Goal: Contribute content: Contribute content

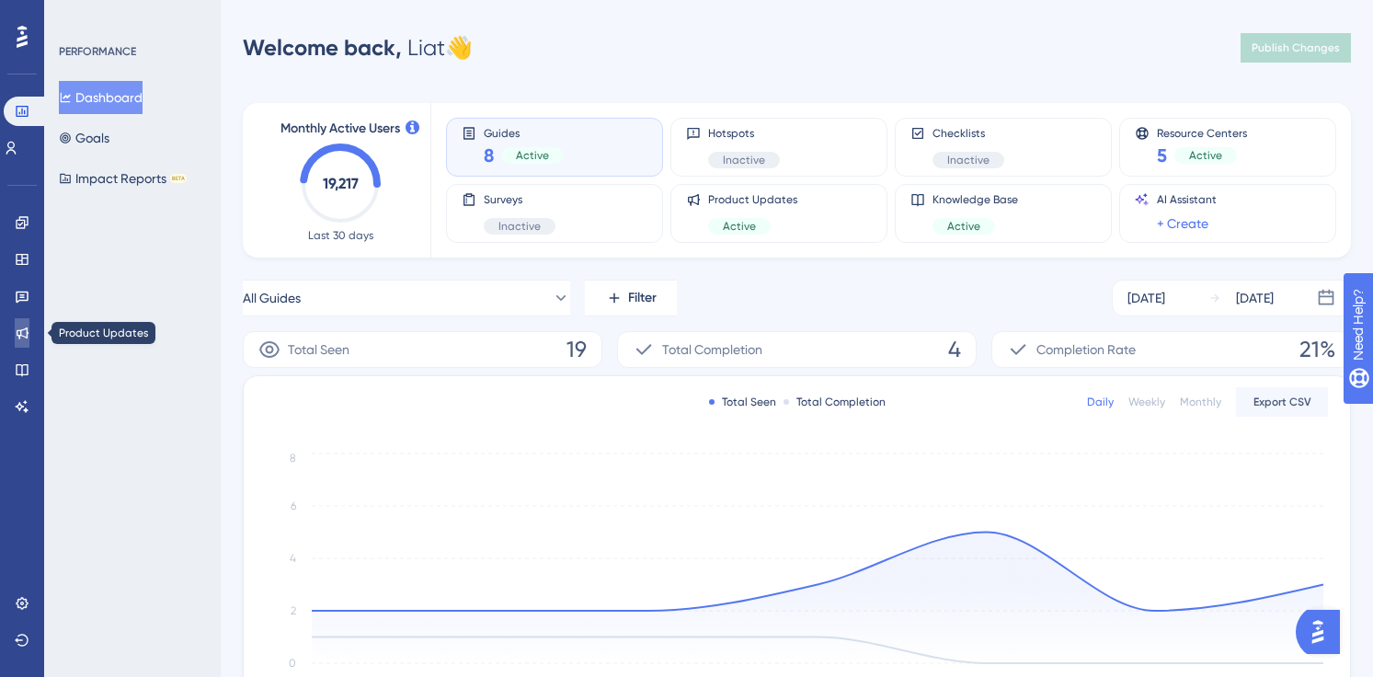
click at [24, 332] on icon at bounding box center [22, 333] width 15 height 15
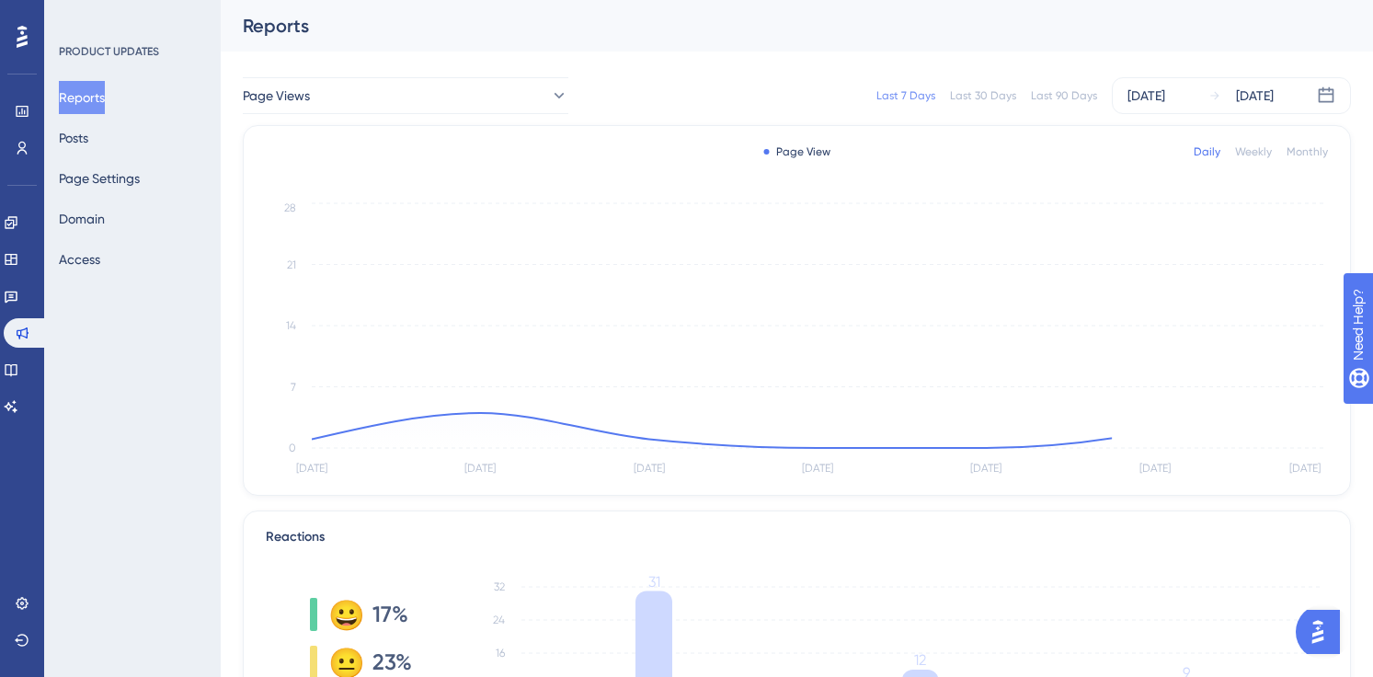
click at [125, 138] on div "Reports Posts Page Settings Domain Access" at bounding box center [133, 178] width 149 height 195
click at [88, 132] on button "Posts" at bounding box center [73, 137] width 29 height 33
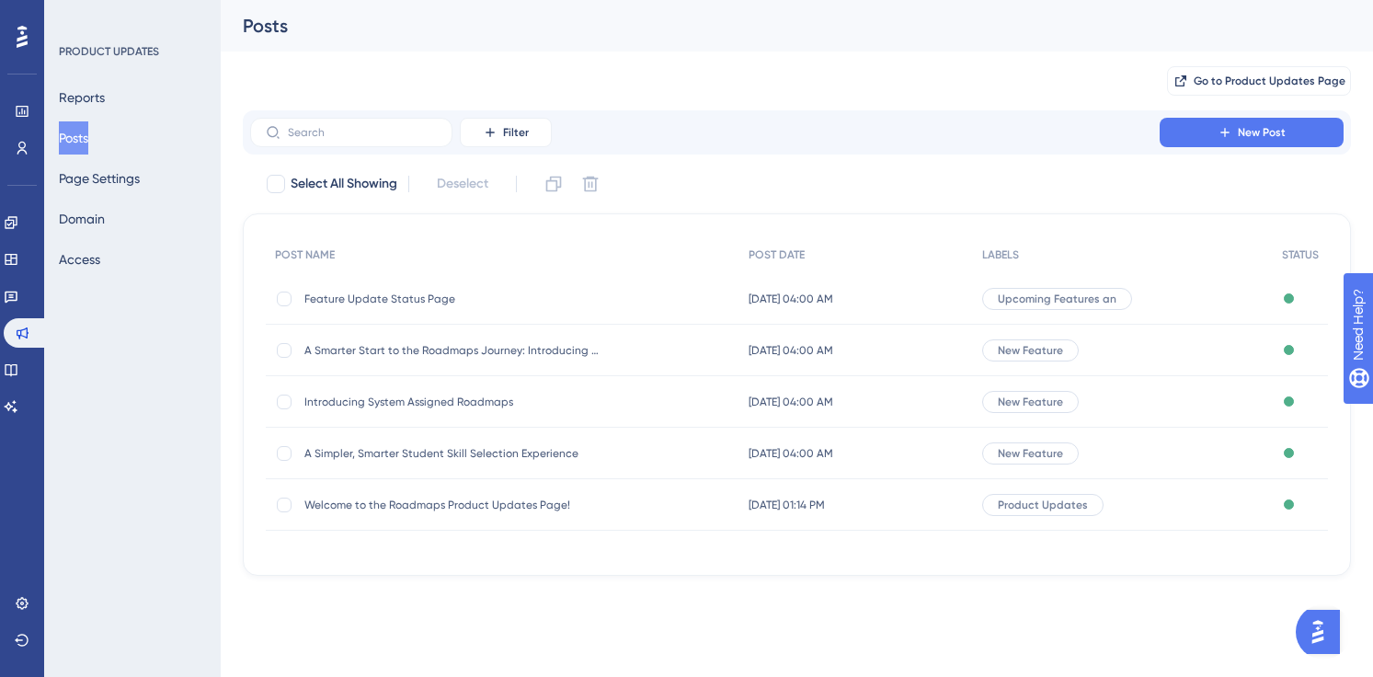
click at [482, 302] on span "Feature Update Status Page" at bounding box center [451, 299] width 294 height 15
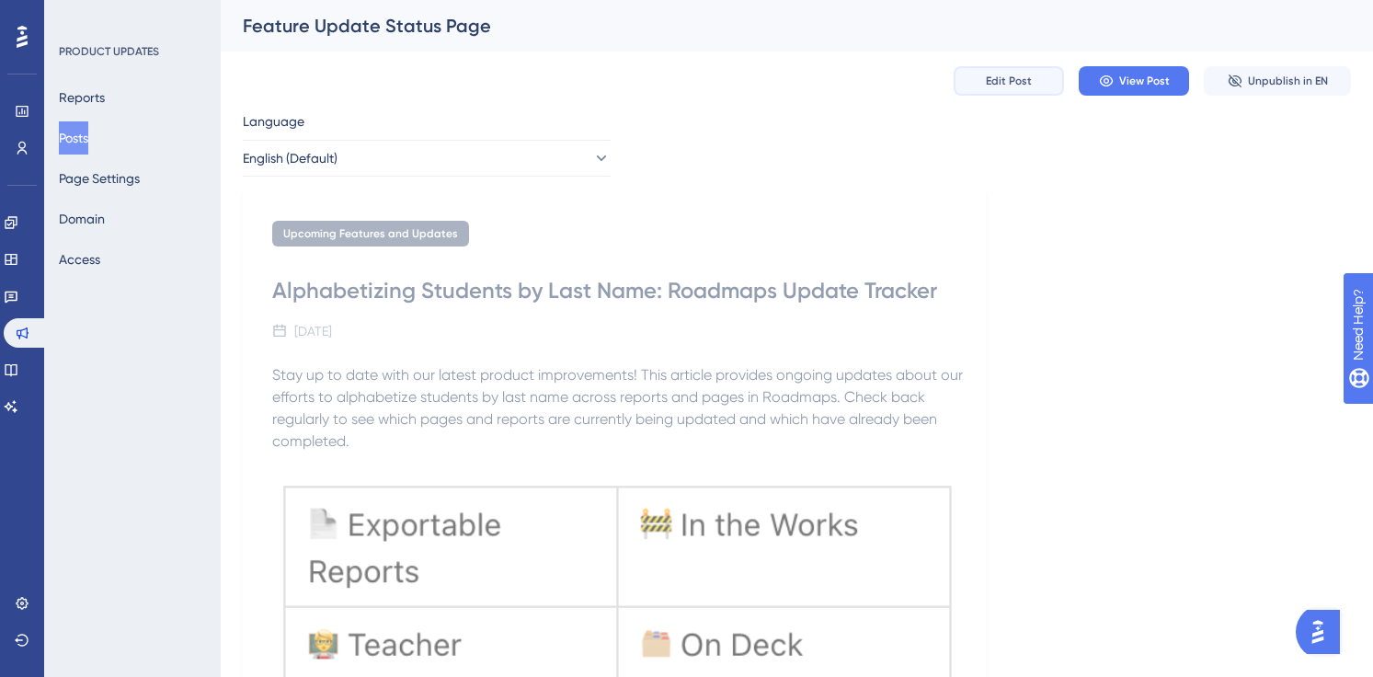
click at [1036, 88] on button "Edit Post" at bounding box center [1009, 80] width 110 height 29
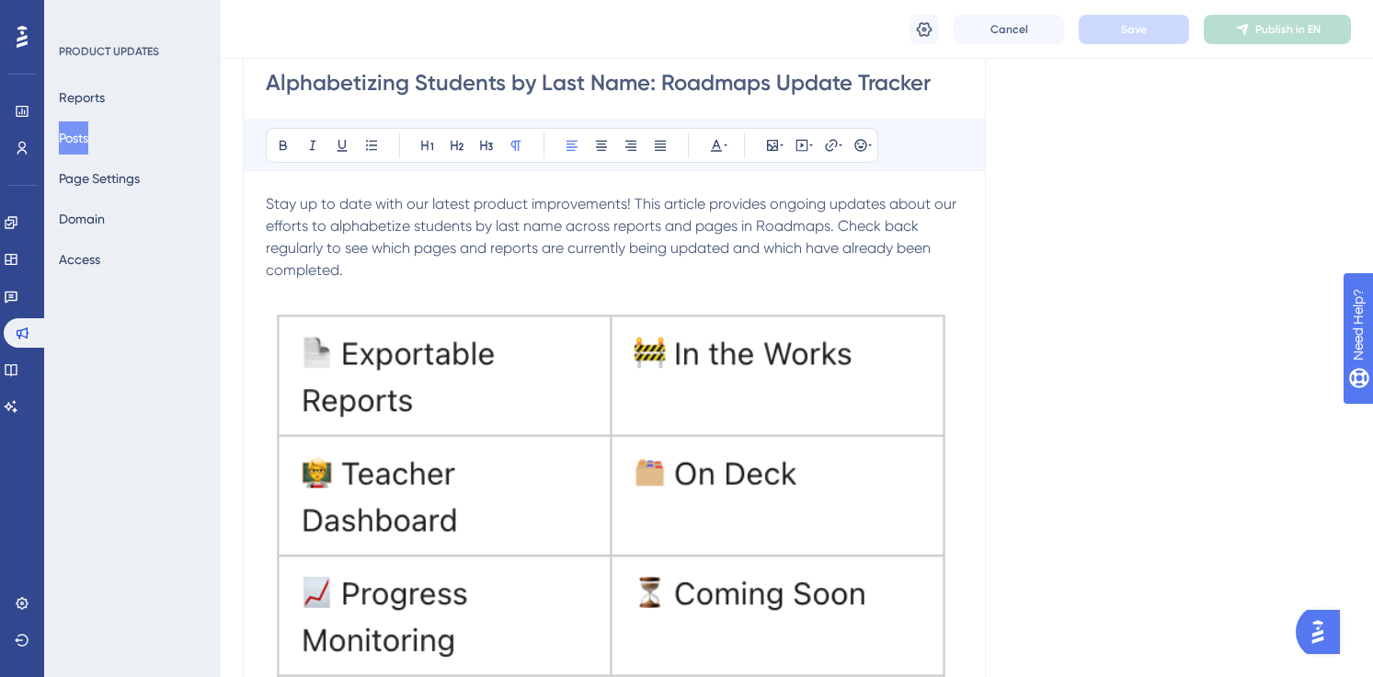
scroll to position [276, 0]
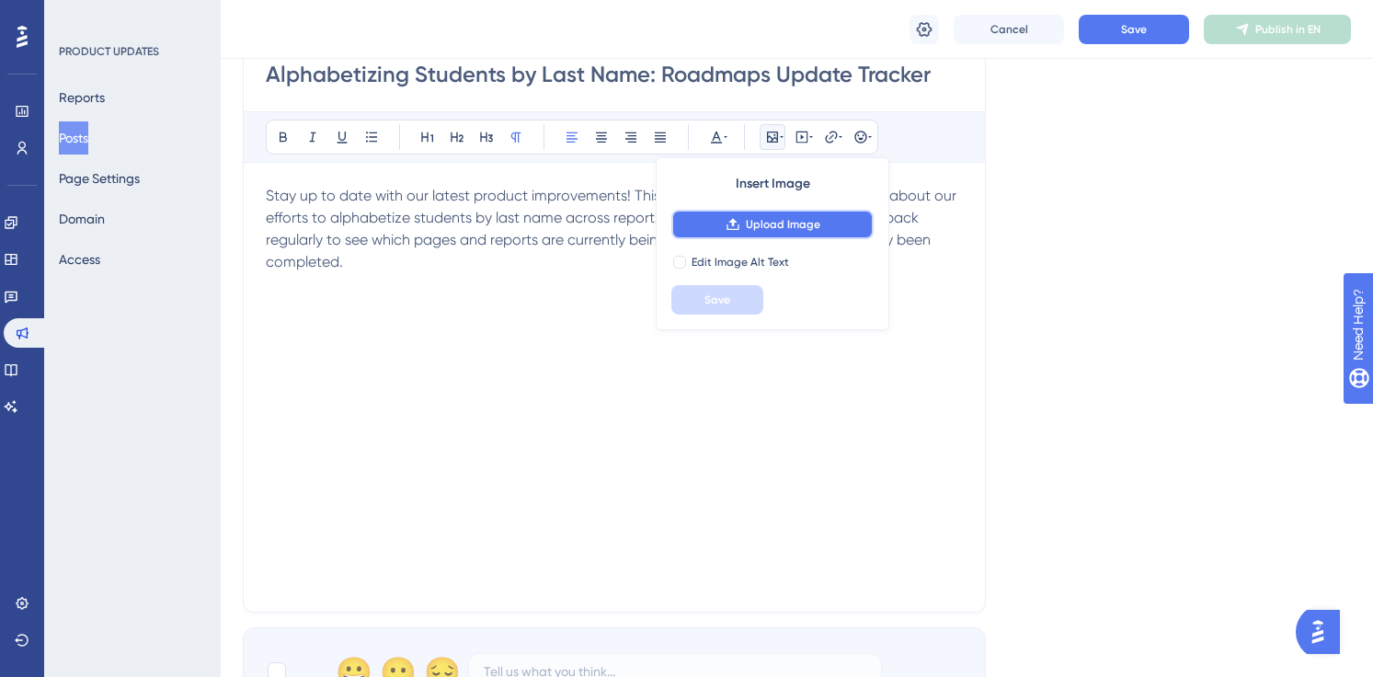
click at [734, 227] on icon at bounding box center [733, 224] width 15 height 15
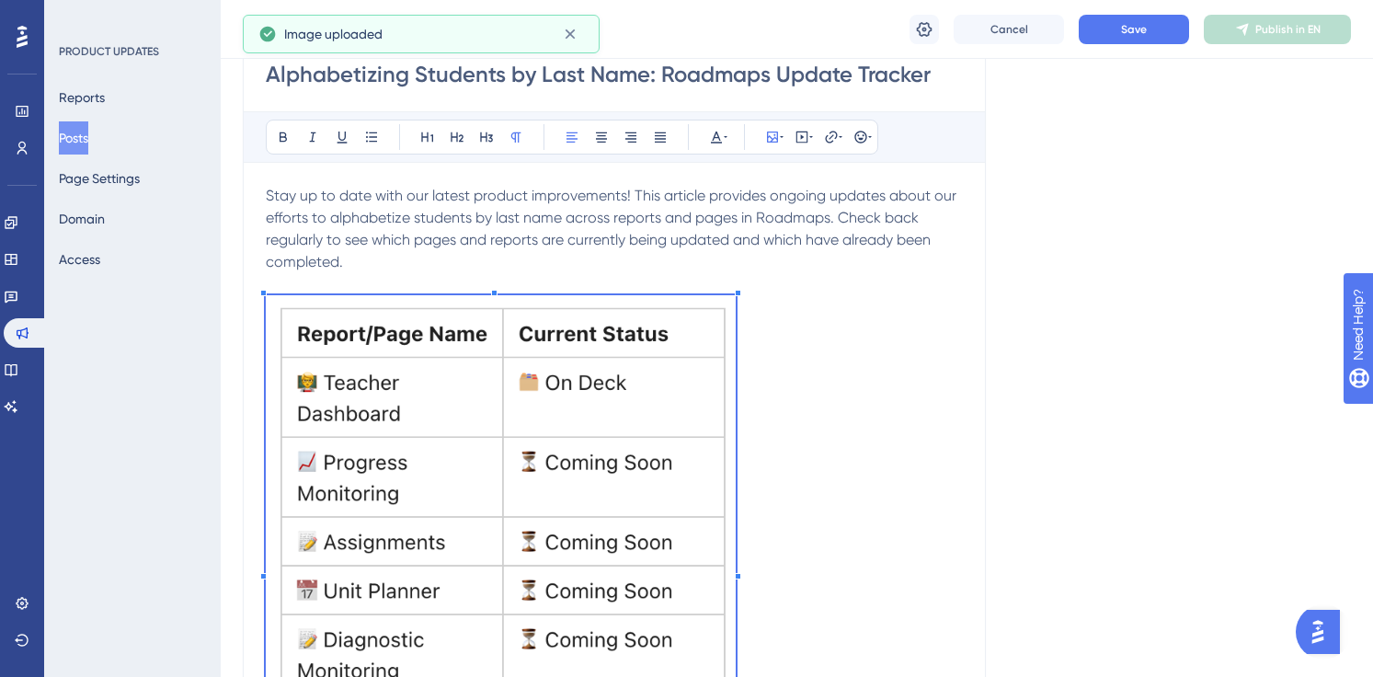
click at [728, 441] on p at bounding box center [614, 568] width 697 height 547
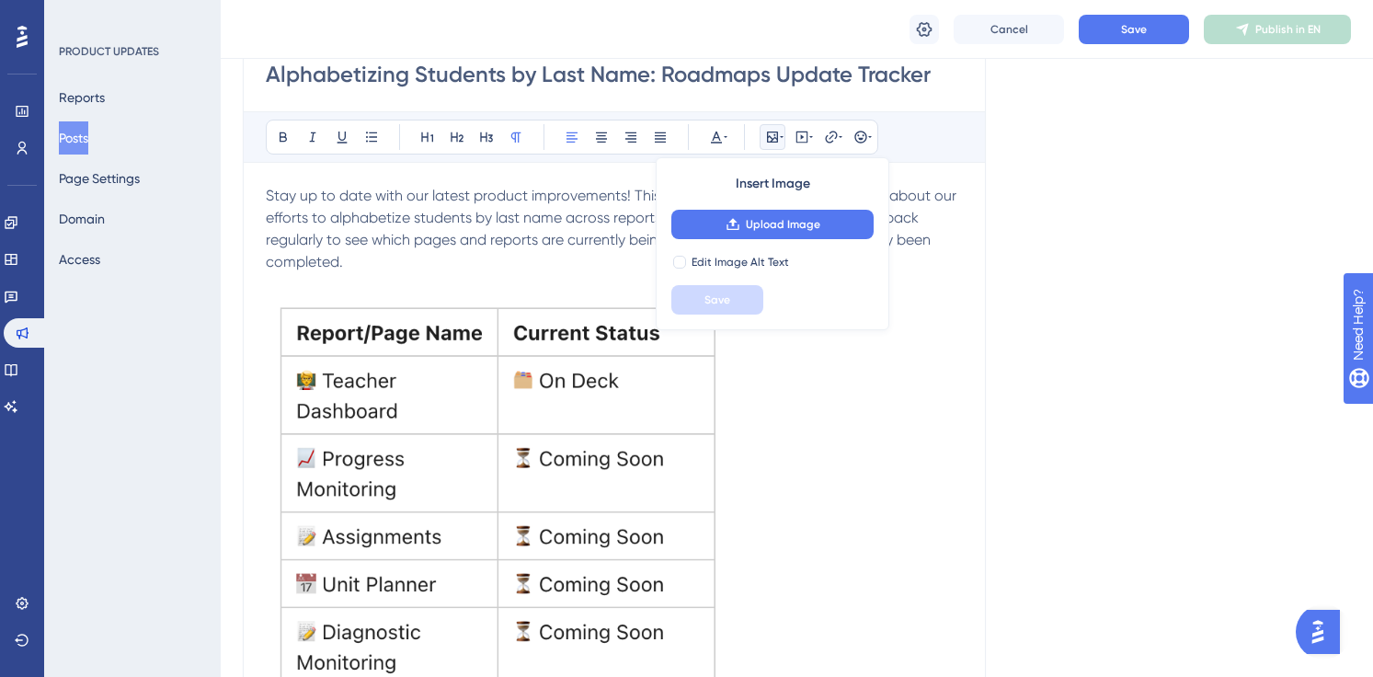
click at [789, 440] on p at bounding box center [614, 562] width 697 height 535
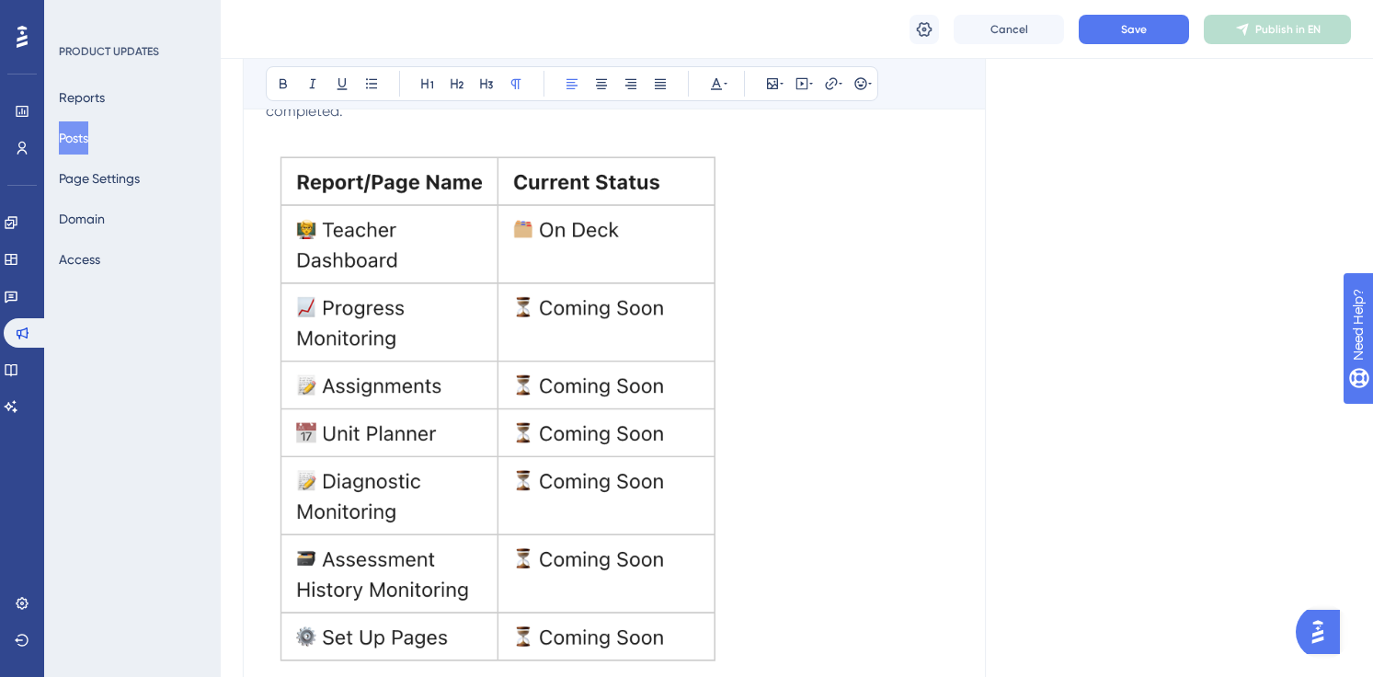
click at [675, 203] on img at bounding box center [496, 408] width 460 height 529
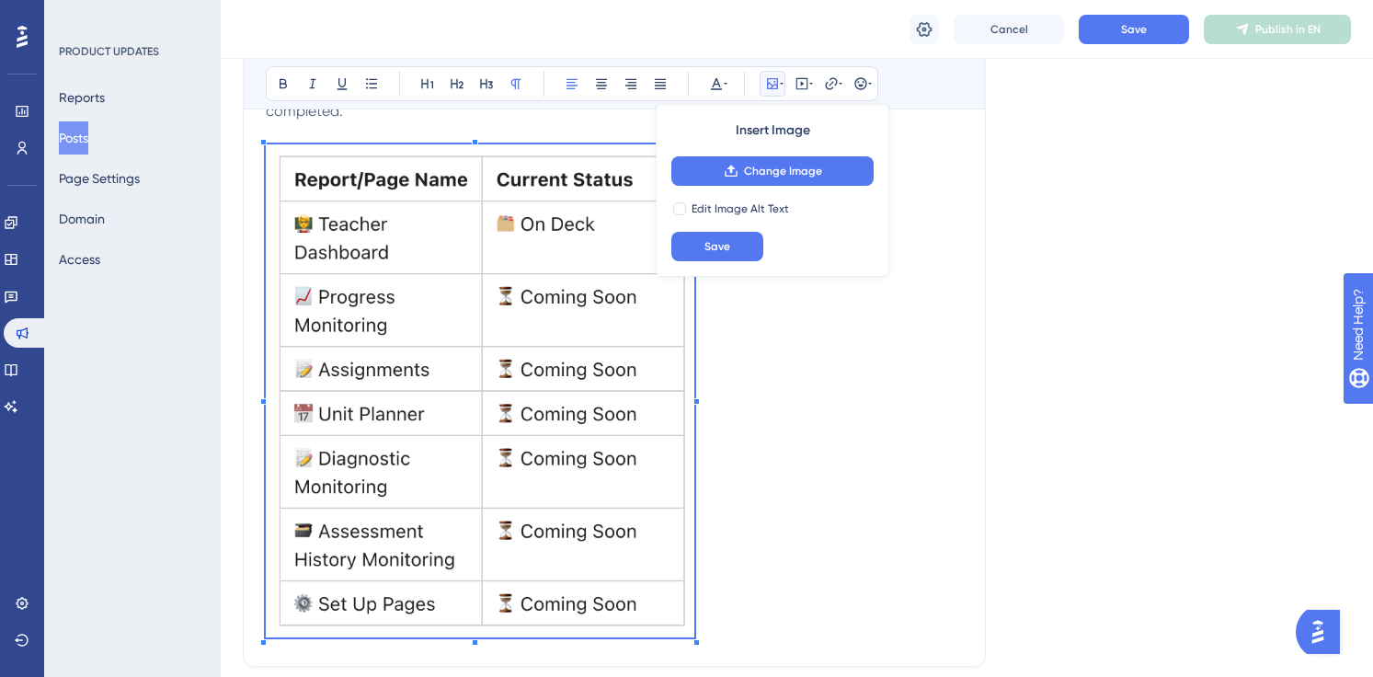
click at [292, 155] on span at bounding box center [480, 393] width 429 height 499
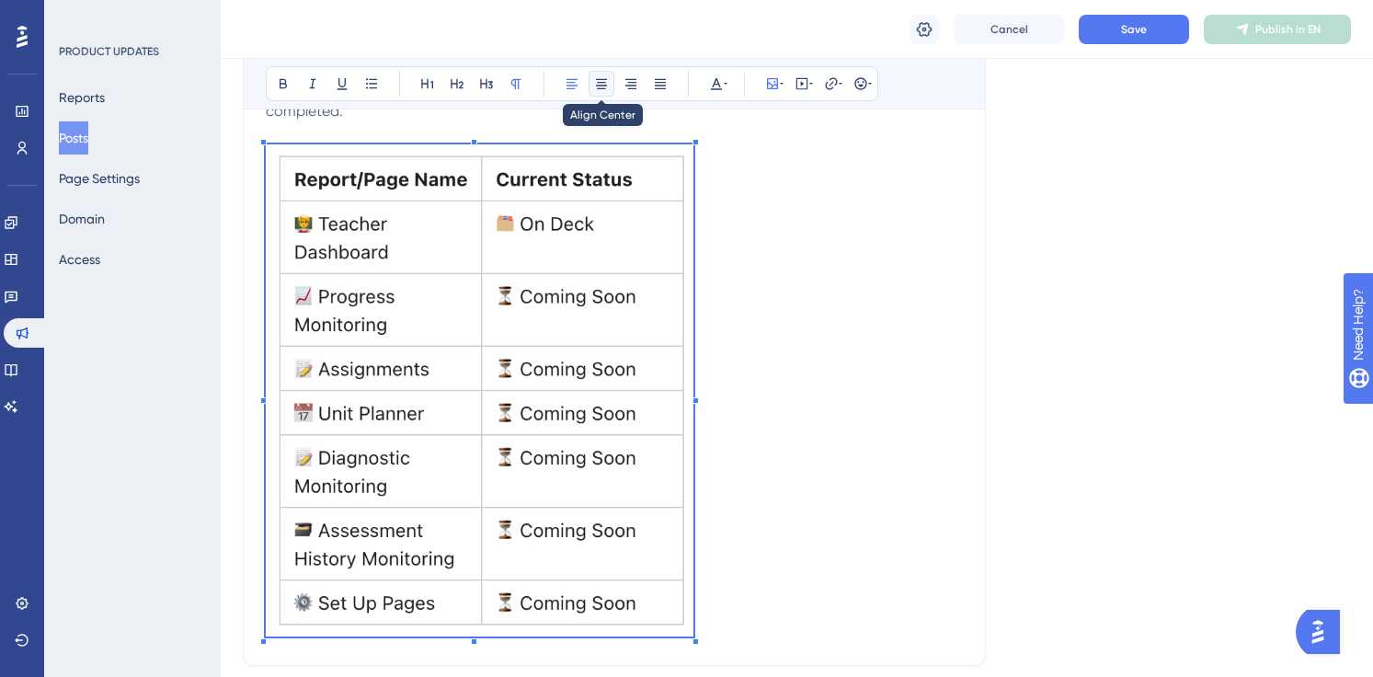
click at [601, 84] on icon at bounding box center [601, 83] width 15 height 15
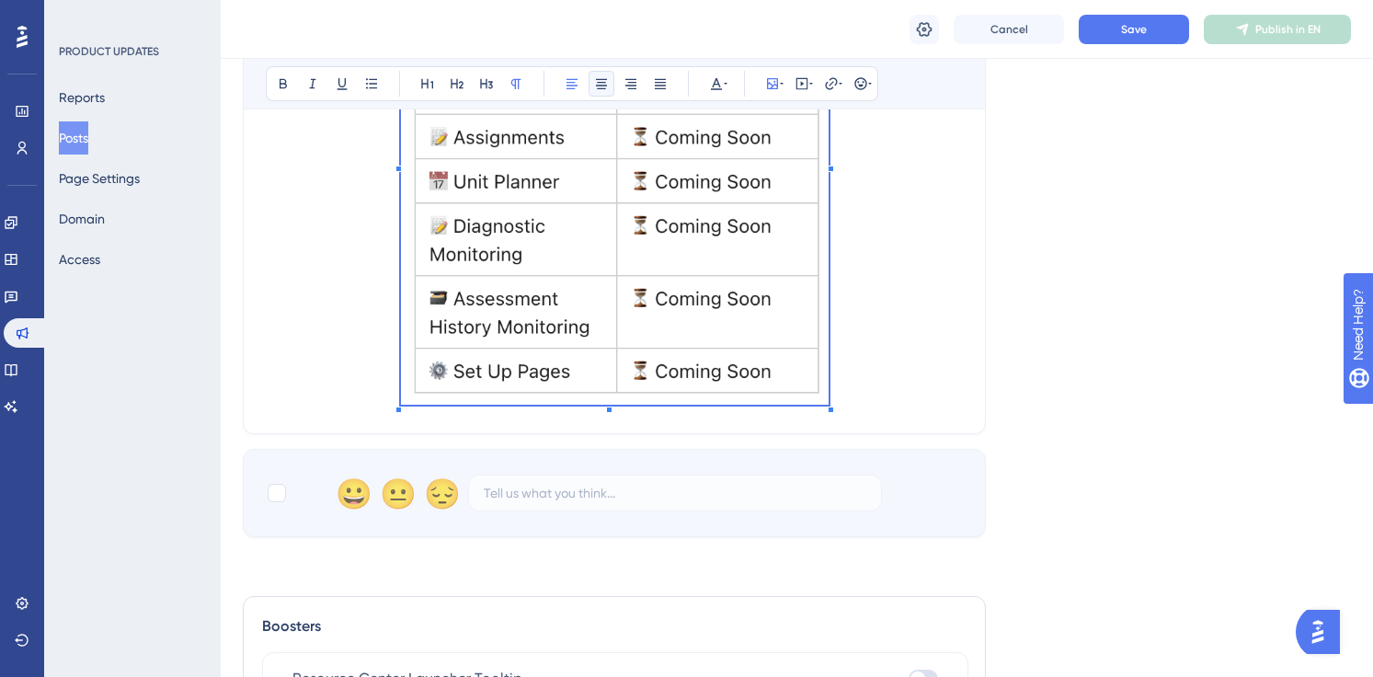
scroll to position [668, 0]
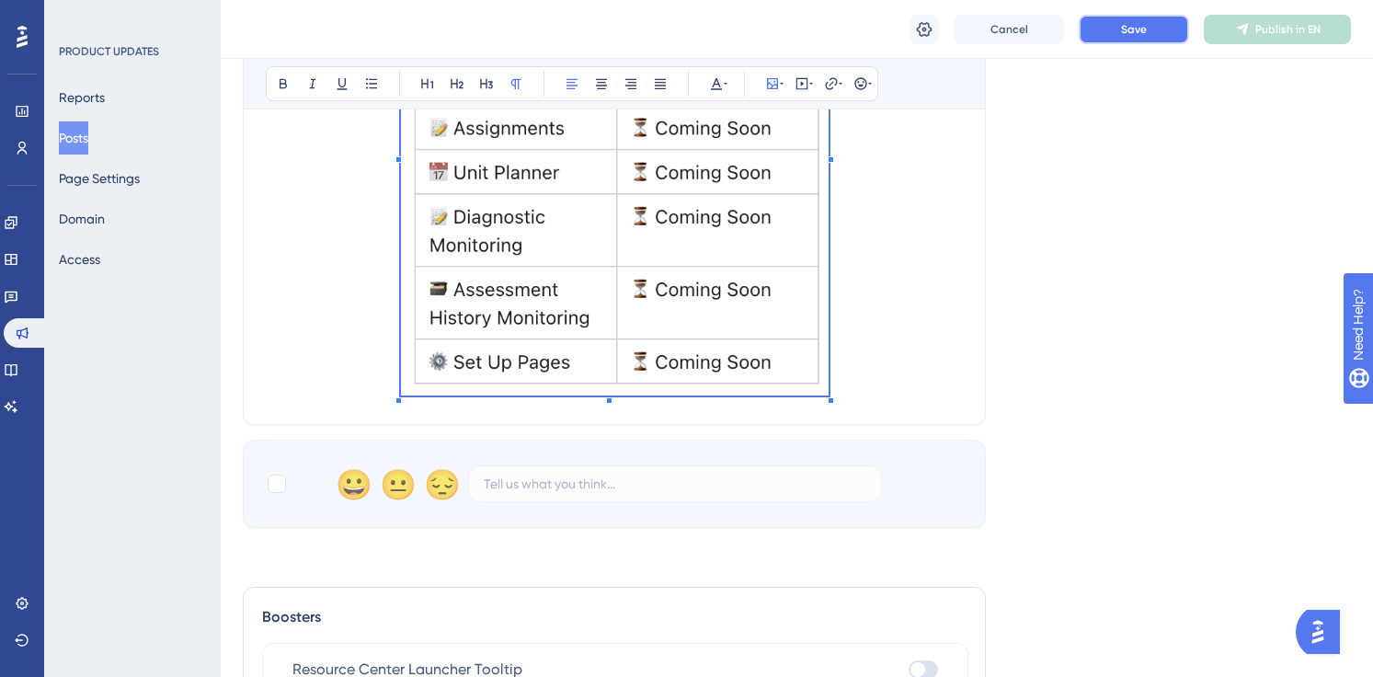
click at [1119, 43] on button "Save" at bounding box center [1134, 29] width 110 height 29
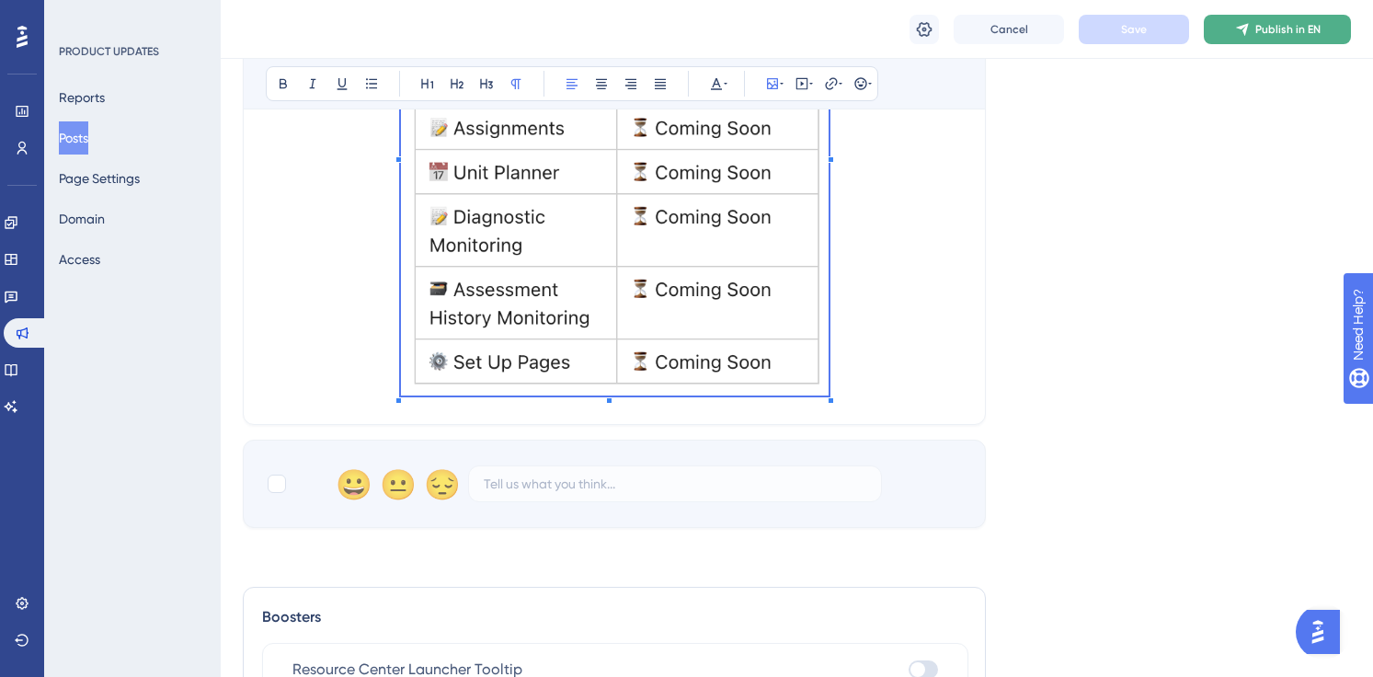
click at [1233, 29] on button "Publish in EN" at bounding box center [1277, 29] width 147 height 29
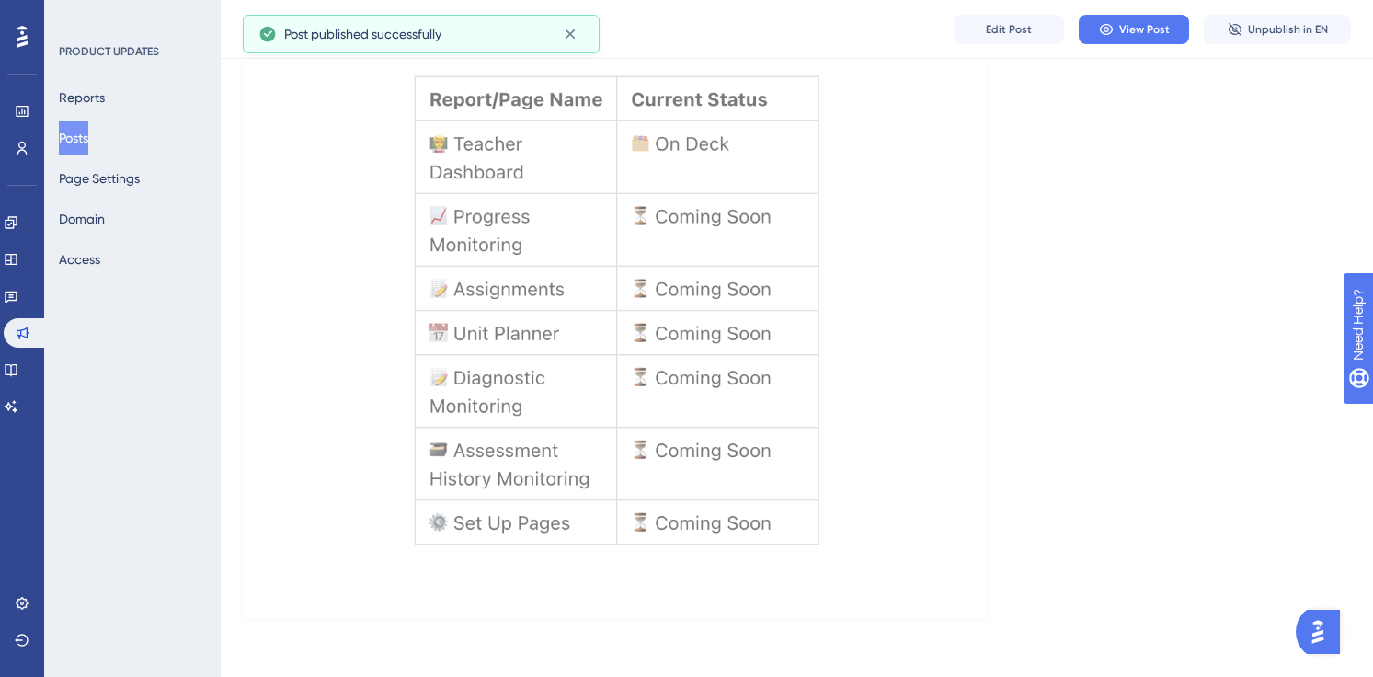
scroll to position [418, 0]
click at [1109, 26] on icon at bounding box center [1106, 29] width 15 height 15
